Goal: Information Seeking & Learning: Learn about a topic

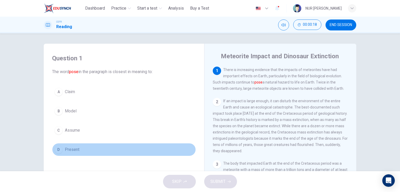
click at [84, 148] on button "D Present" at bounding box center [124, 149] width 144 height 13
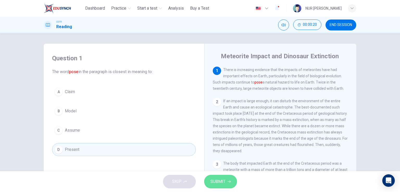
click at [224, 179] on span "SUBMIT" at bounding box center [217, 181] width 15 height 7
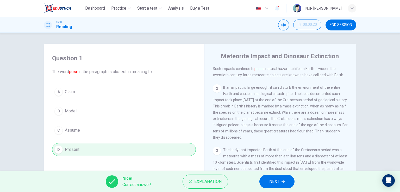
scroll to position [14, 0]
click at [271, 181] on span "NEXT" at bounding box center [274, 181] width 10 height 7
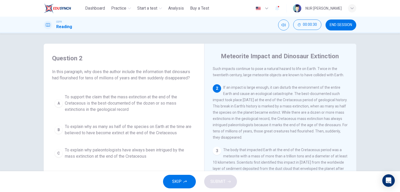
drag, startPoint x: 293, startPoint y: 95, endPoint x: 295, endPoint y: 104, distance: 10.2
click at [295, 104] on div "2 If an impact is large enough, it can disturb the environment of the entire Ea…" at bounding box center [280, 112] width 135 height 56
click at [57, 152] on div "C" at bounding box center [58, 153] width 8 height 8
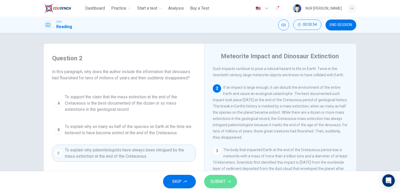
click at [233, 182] on button "SUBMIT" at bounding box center [220, 182] width 33 height 14
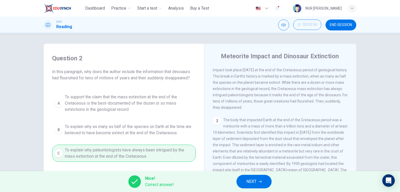
scroll to position [44, 0]
click at [257, 178] on button "NEXT" at bounding box center [254, 182] width 35 height 14
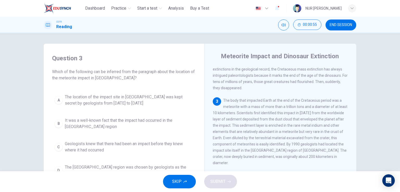
scroll to position [64, 0]
click at [59, 92] on button "A The location of the impact site in Mexico was kept secret by geologists from …" at bounding box center [124, 100] width 144 height 17
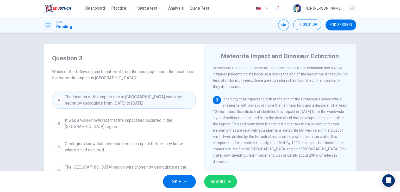
click at [223, 188] on button "SUBMIT" at bounding box center [220, 182] width 33 height 14
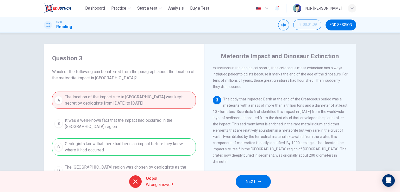
click at [252, 183] on span "NEXT" at bounding box center [251, 181] width 10 height 7
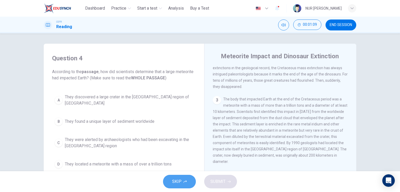
click at [178, 178] on span "SKIP" at bounding box center [176, 181] width 9 height 7
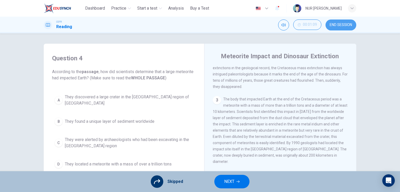
click at [344, 21] on button "END SESSION" at bounding box center [341, 25] width 31 height 11
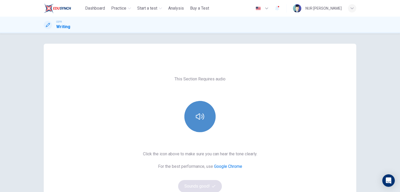
click at [198, 116] on icon "button" at bounding box center [200, 117] width 8 height 8
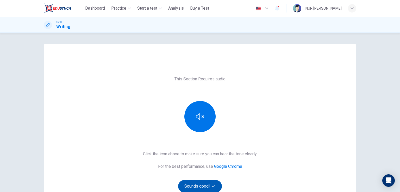
click at [200, 184] on button "Sounds good!" at bounding box center [200, 186] width 44 height 13
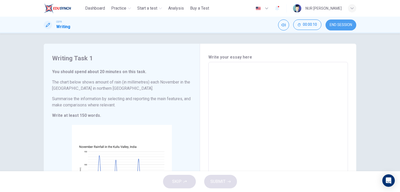
click at [346, 26] on span "END SESSION" at bounding box center [341, 25] width 22 height 4
